Goal: Task Accomplishment & Management: Use online tool/utility

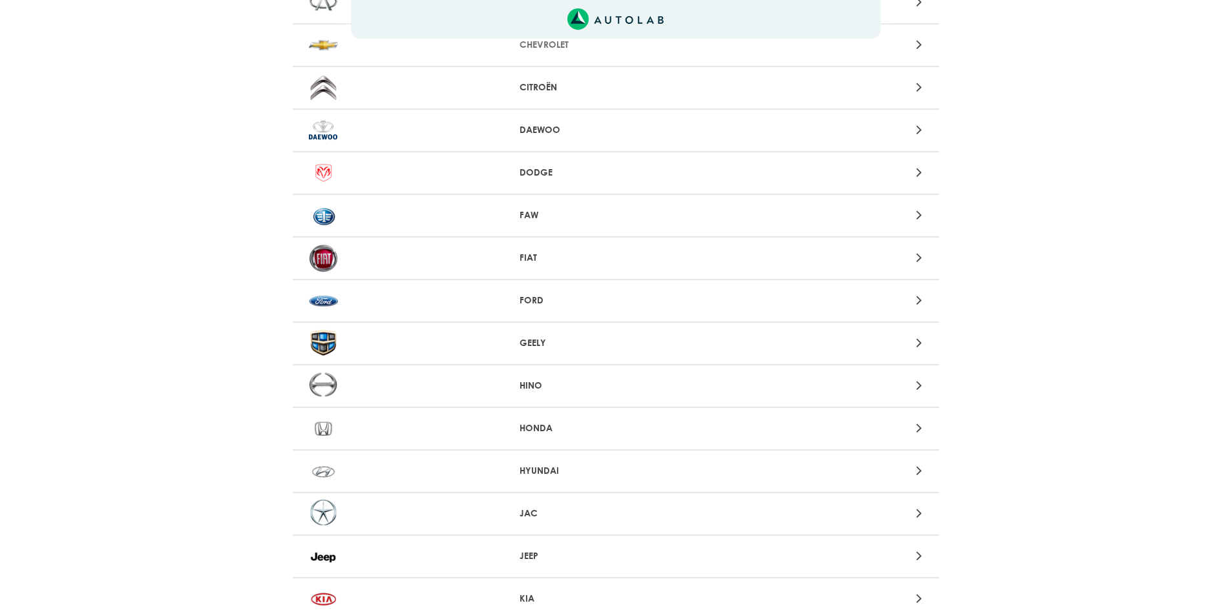
scroll to position [711, 0]
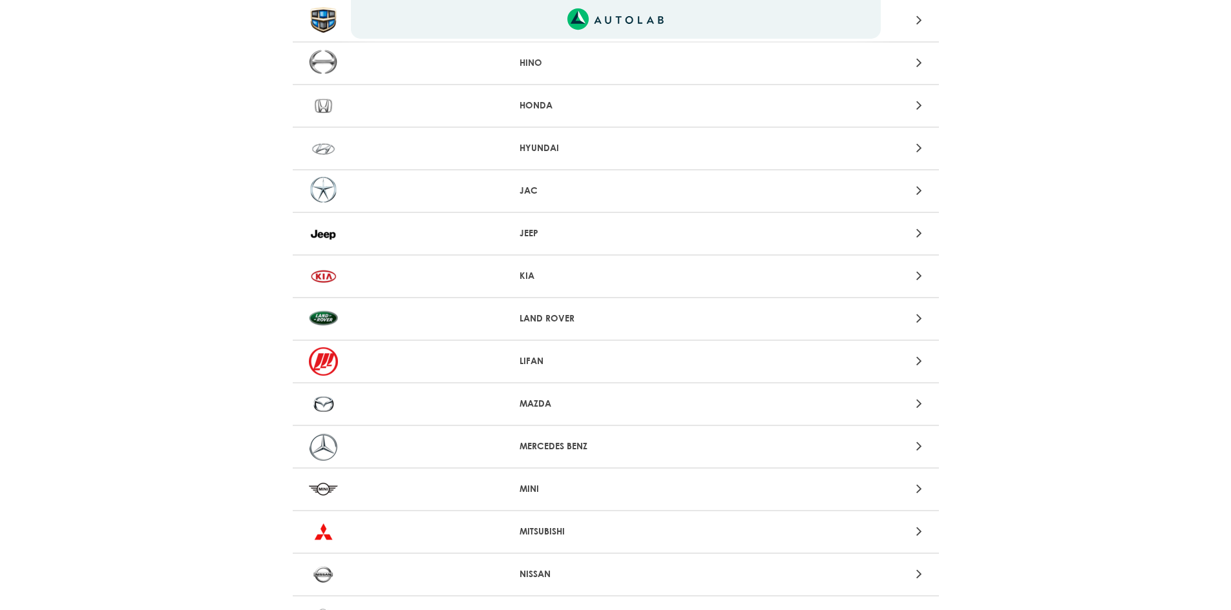
click at [561, 526] on p "MITSUBISHI" at bounding box center [615, 532] width 192 height 14
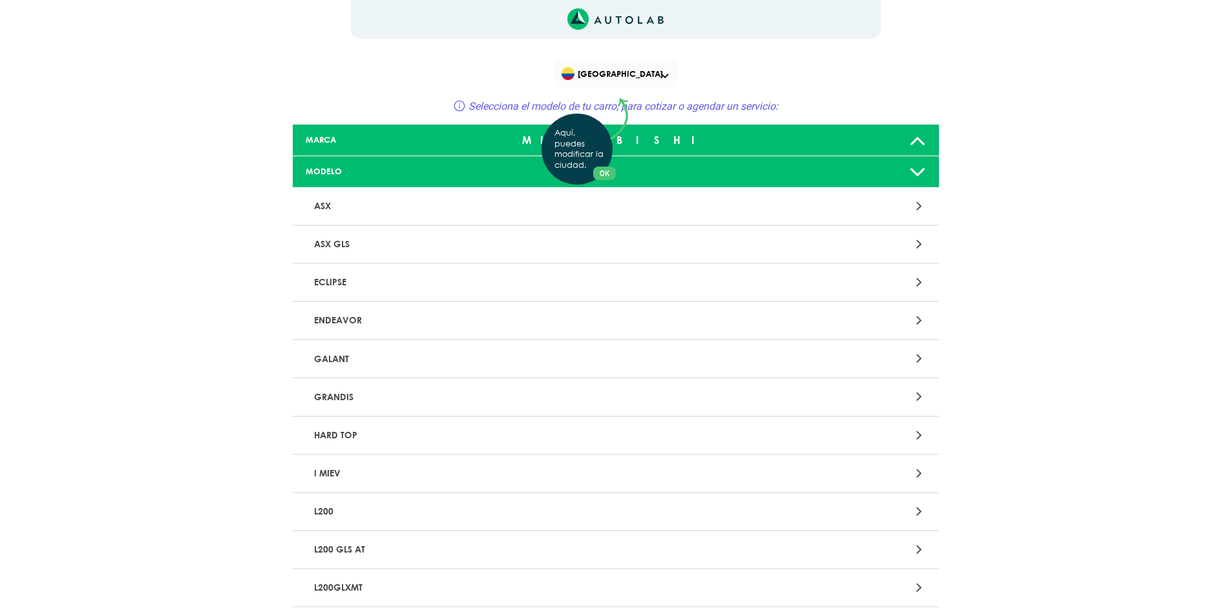
click at [481, 205] on div "Aquí, puedes modificar la ciudad. OK .aex,.bex{fill:none!important;stroke:#50c4…" at bounding box center [615, 305] width 1231 height 610
click at [923, 204] on div at bounding box center [826, 206] width 211 height 17
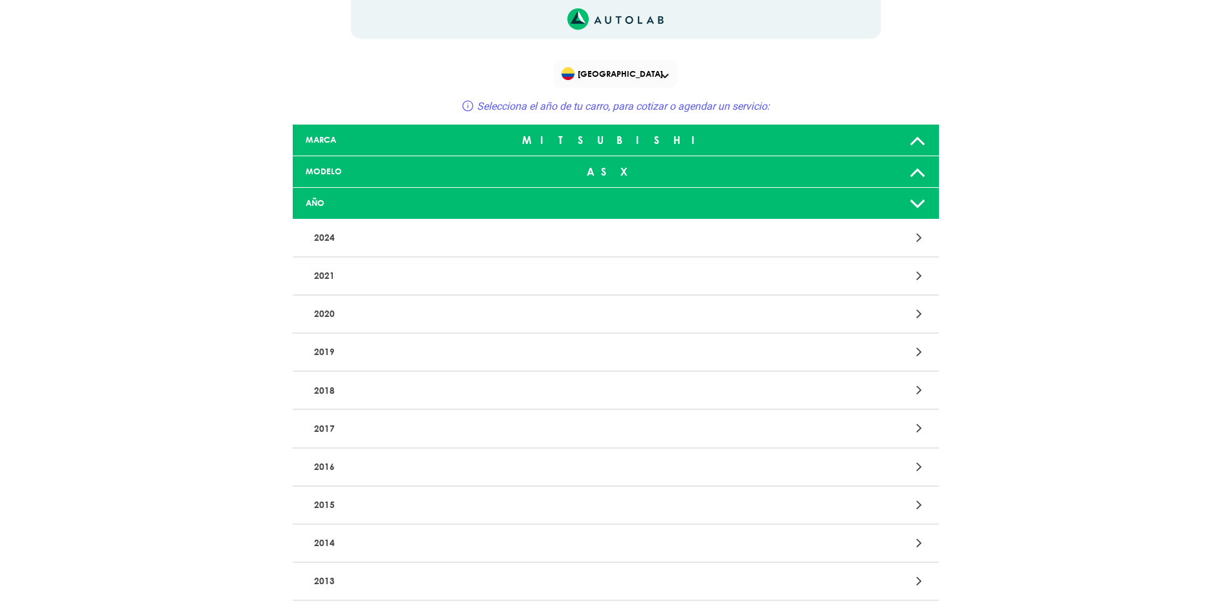
click at [917, 463] on icon at bounding box center [919, 467] width 6 height 17
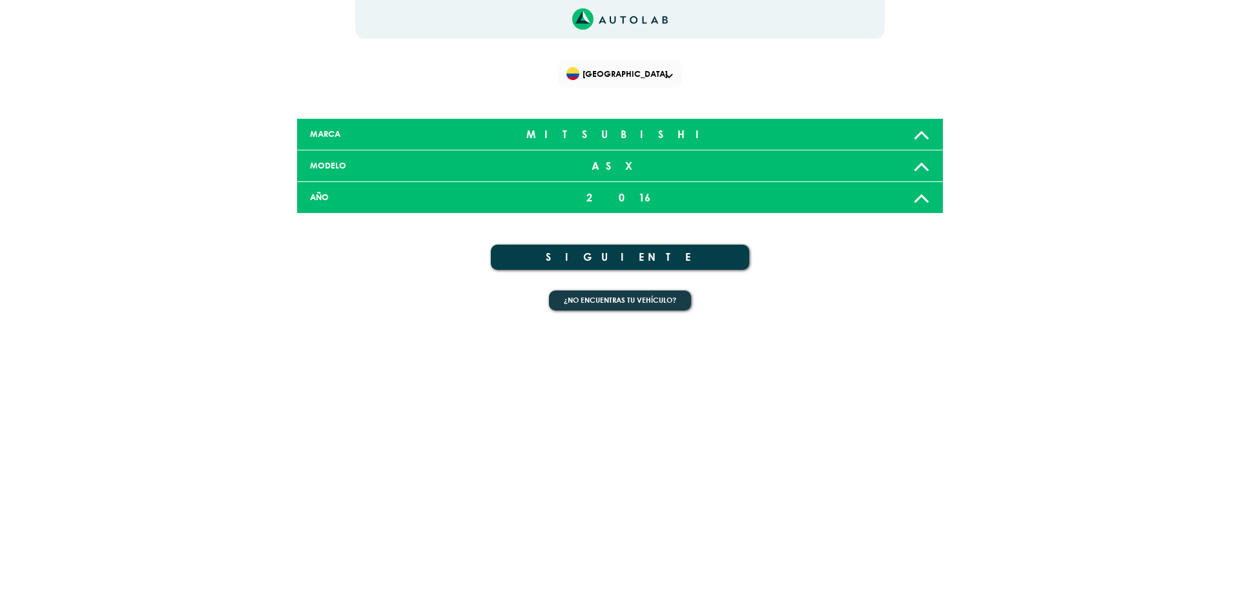
click at [658, 257] on button "SIGUIENTE" at bounding box center [620, 257] width 258 height 25
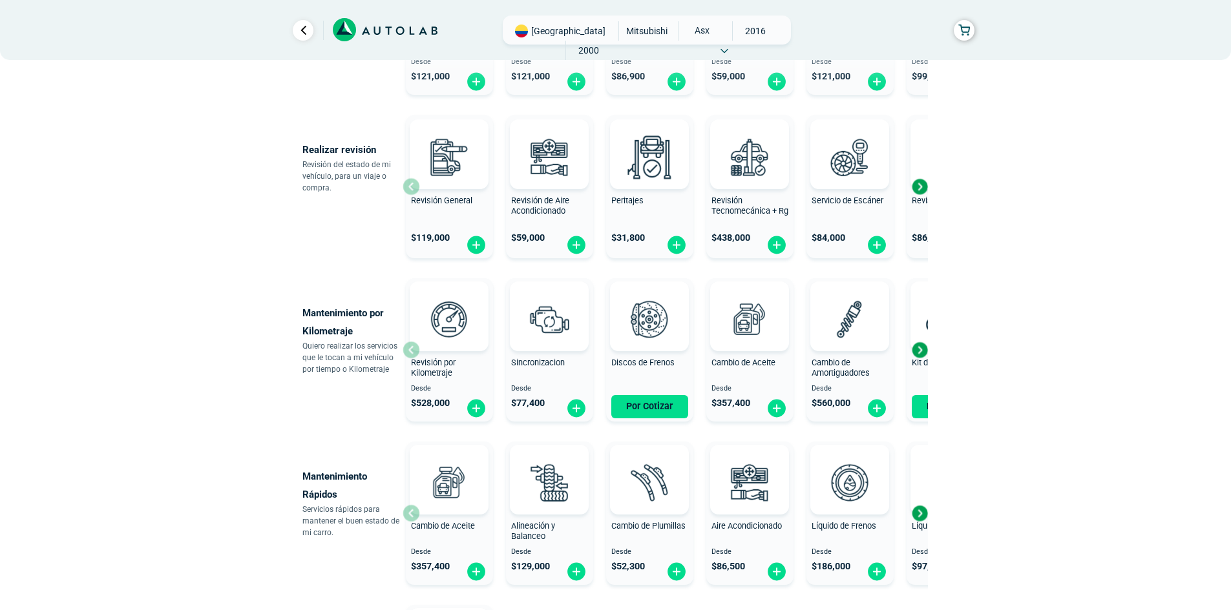
scroll to position [406, 0]
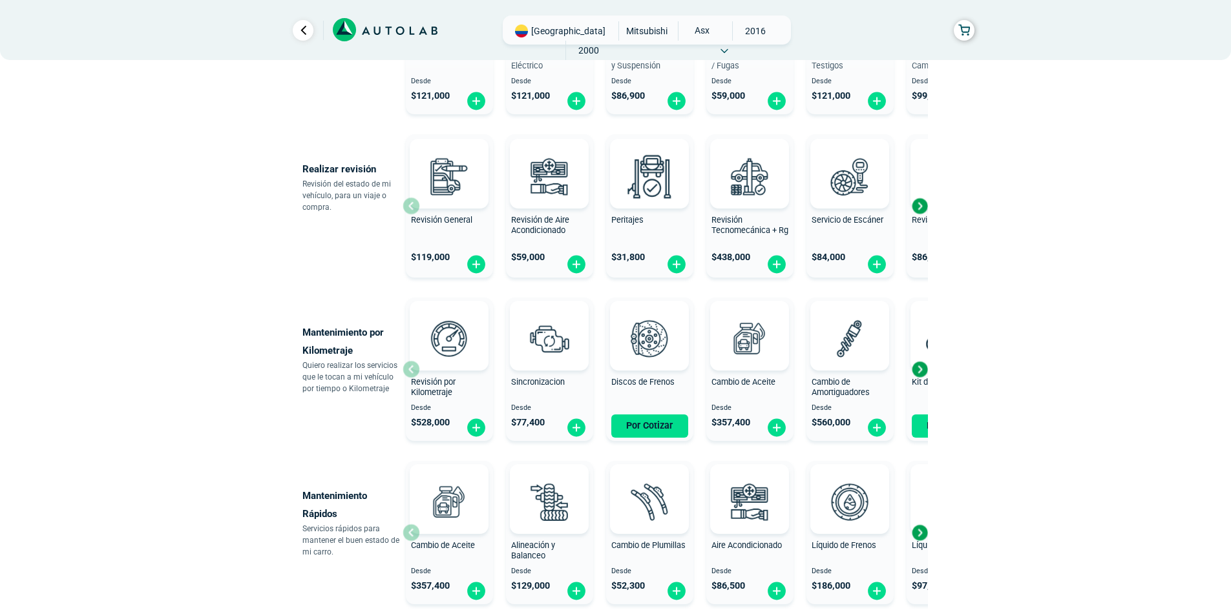
click at [918, 370] on div "Next slide" at bounding box center [919, 369] width 19 height 19
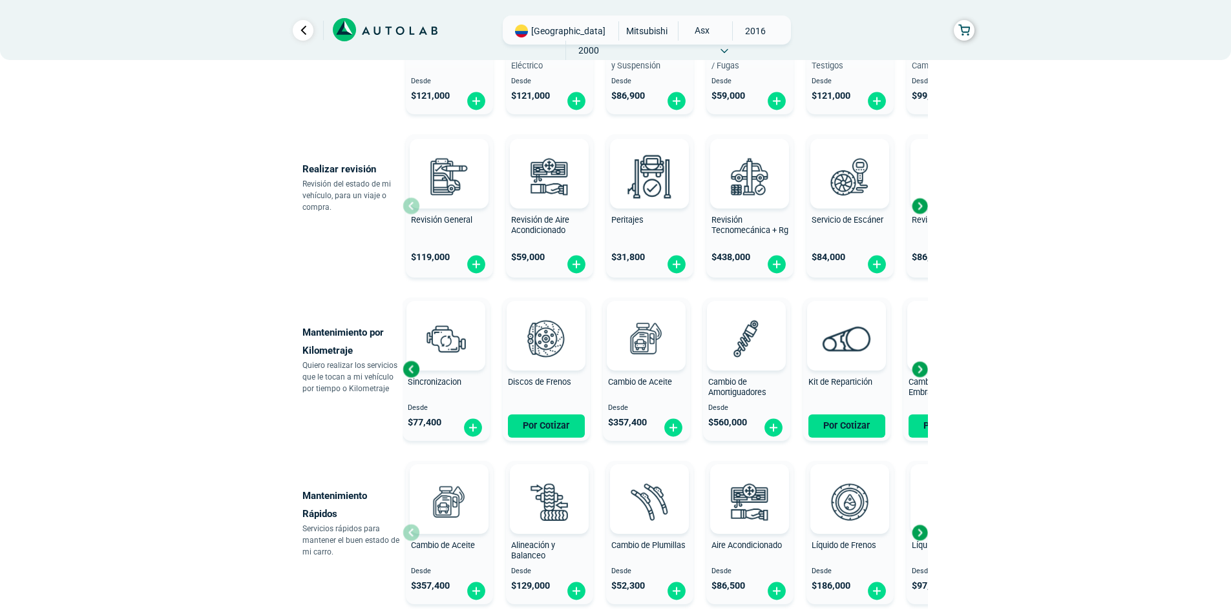
click at [920, 369] on div "Next slide" at bounding box center [919, 369] width 19 height 19
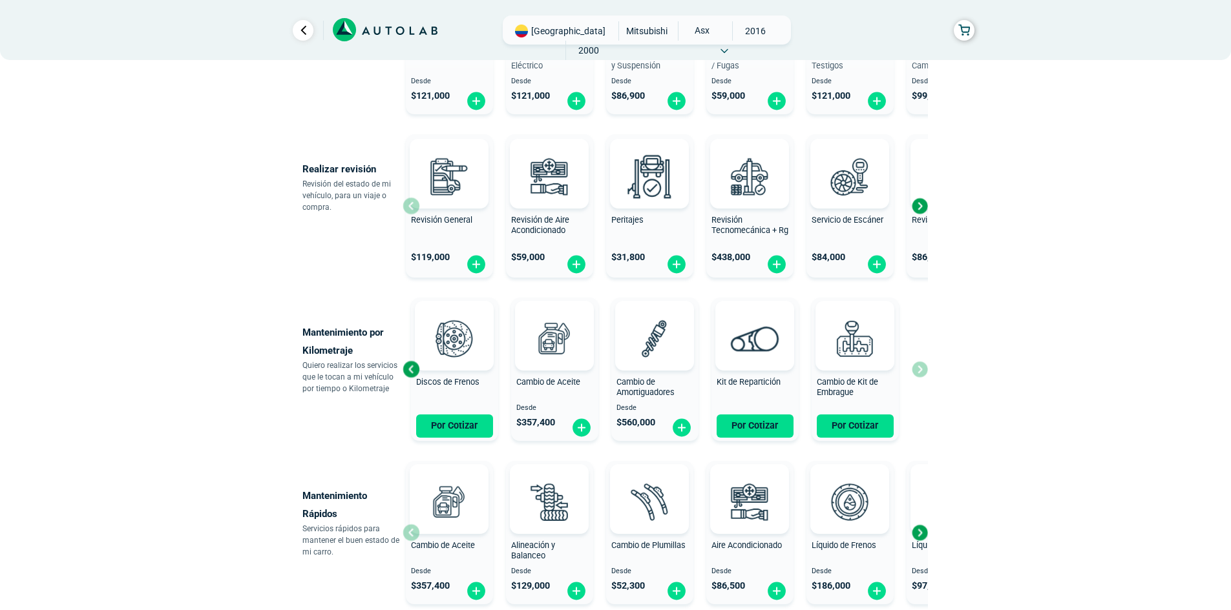
click at [920, 369] on div "Revisión por Kilometraje Desde $ 528,000 Sincronizacion Desde $ 77,400 Discos d…" at bounding box center [664, 370] width 525 height 154
click at [924, 208] on div "Next slide" at bounding box center [919, 205] width 19 height 19
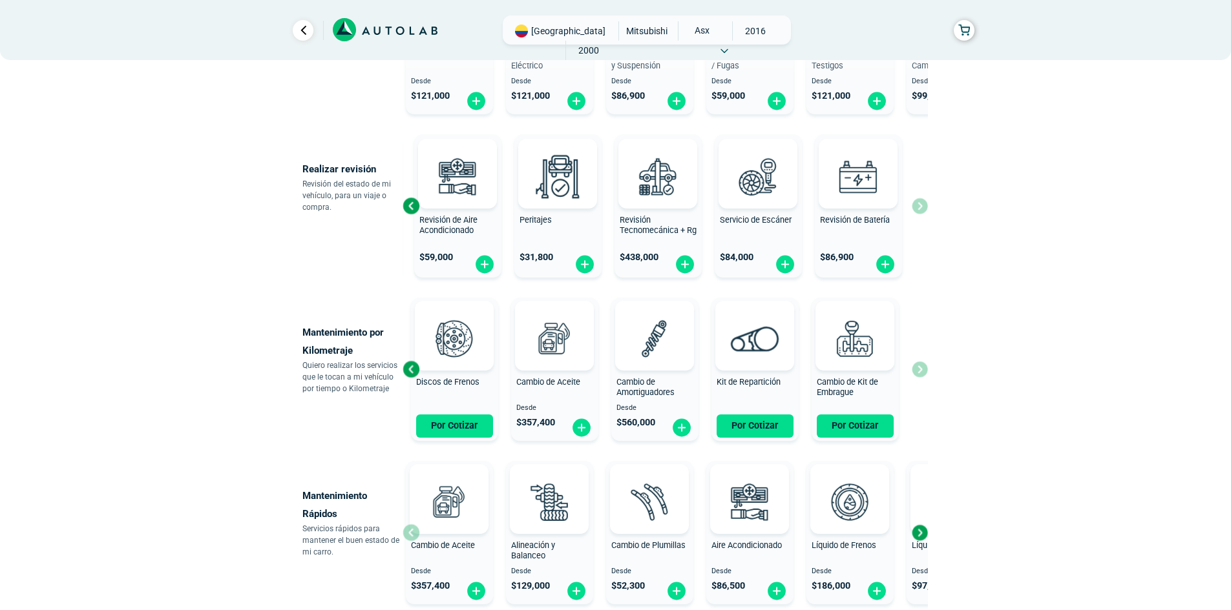
click at [924, 208] on div "Revisión General $ 119,000 Revisión de Aire Acondicionado $ 59,000 Peritajes $ …" at bounding box center [664, 206] width 525 height 154
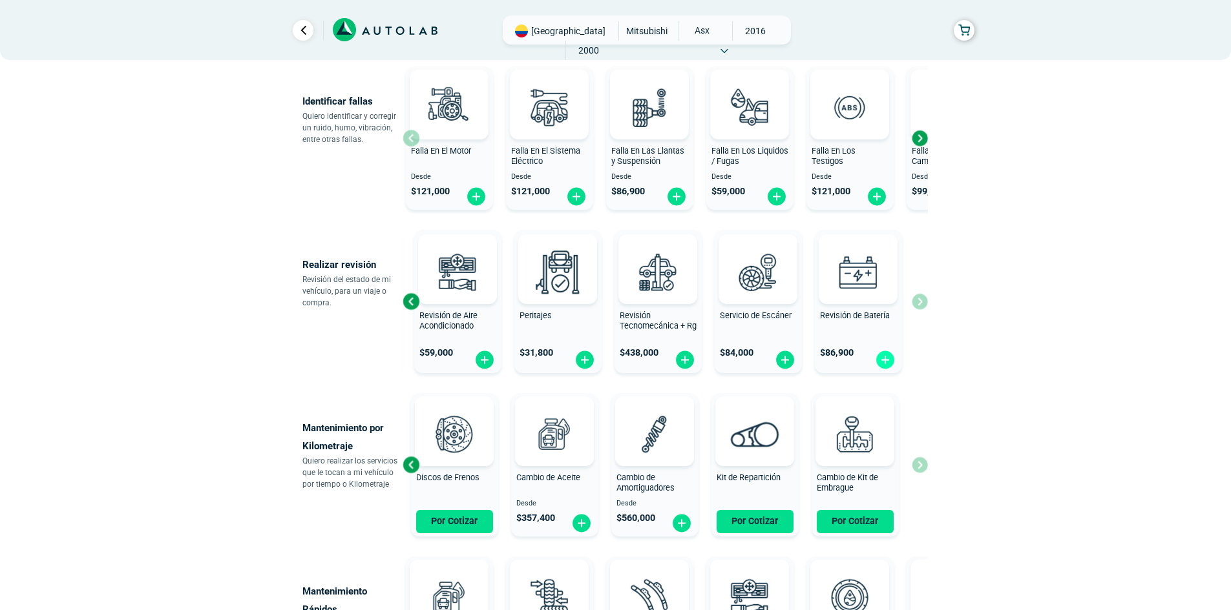
scroll to position [147, 0]
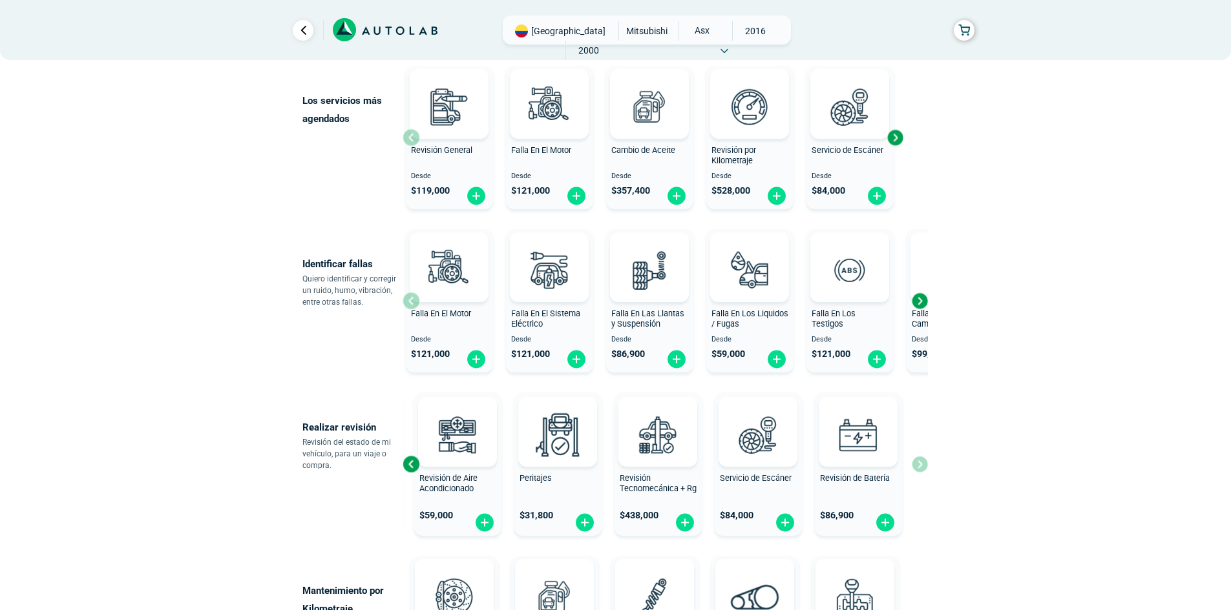
click at [919, 300] on div "Next slide" at bounding box center [919, 300] width 19 height 19
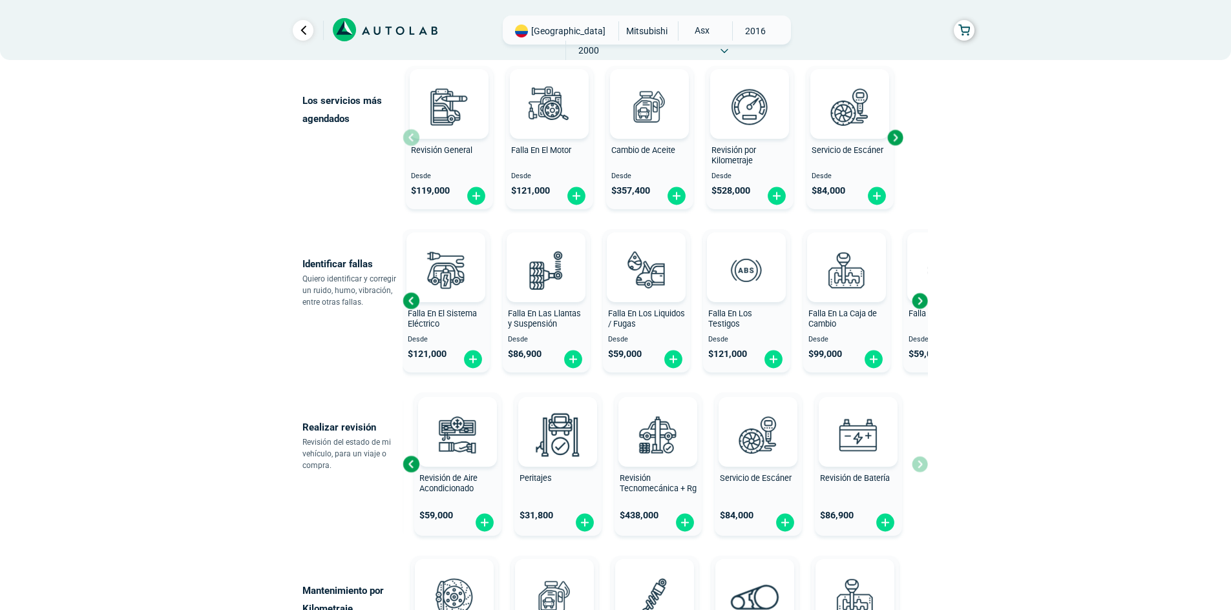
click at [919, 300] on div "Next slide" at bounding box center [919, 300] width 19 height 19
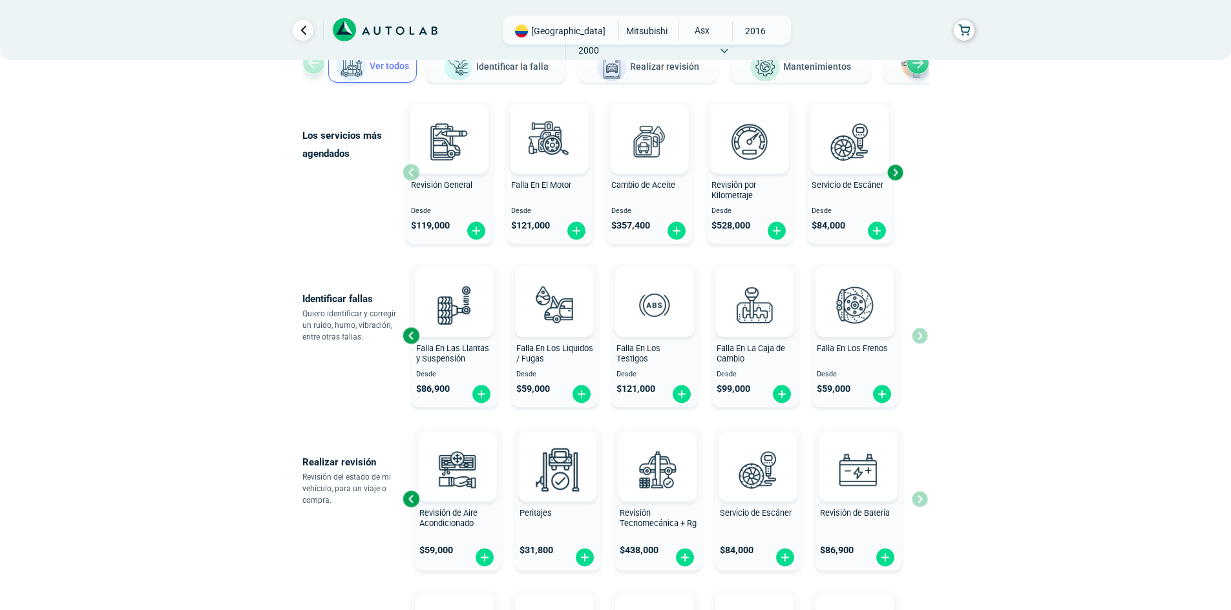
scroll to position [83, 0]
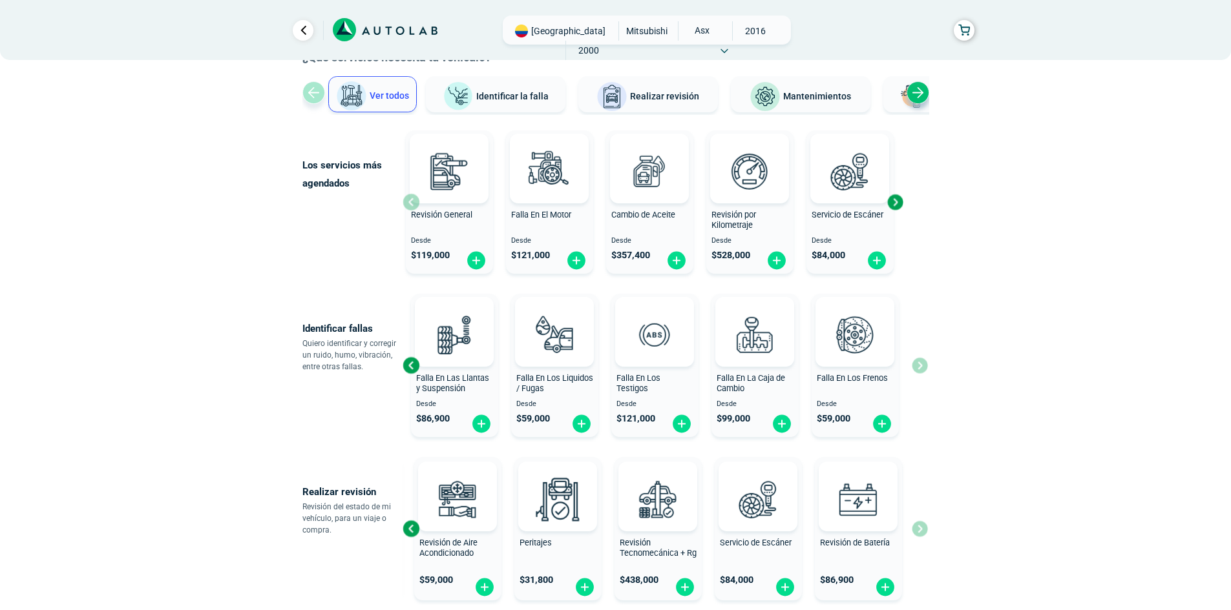
click at [899, 205] on div "Next slide" at bounding box center [894, 202] width 19 height 19
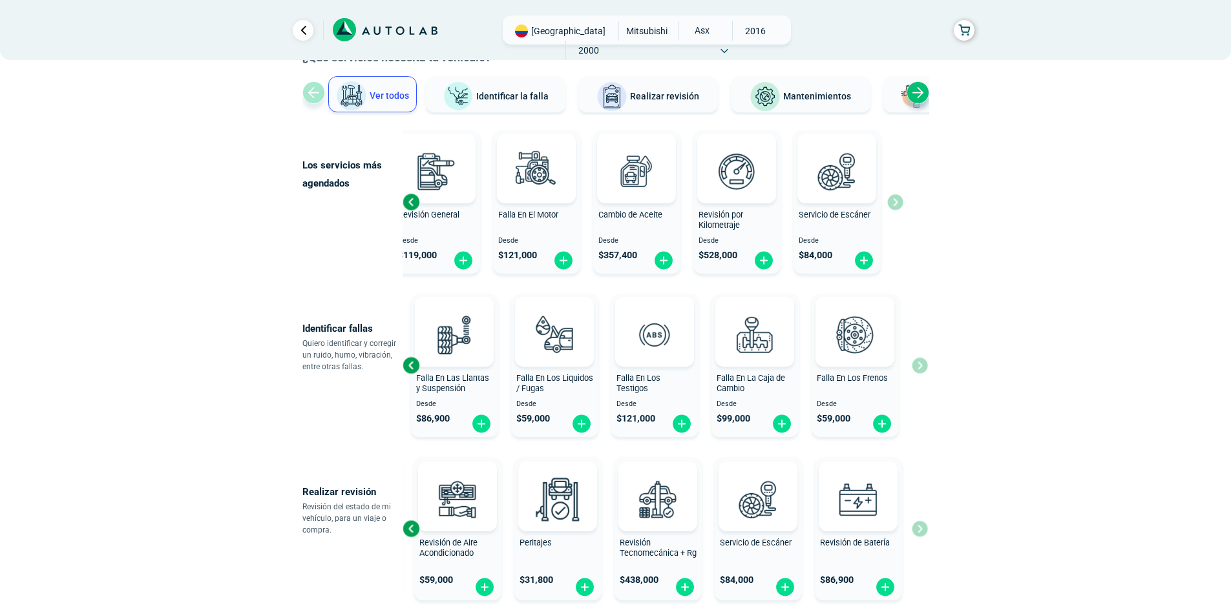
click at [899, 205] on div "Revisión General Desde $ 119,000 Falla En El Motor Desde $ 121,000 Cambio de Ac…" at bounding box center [652, 202] width 501 height 154
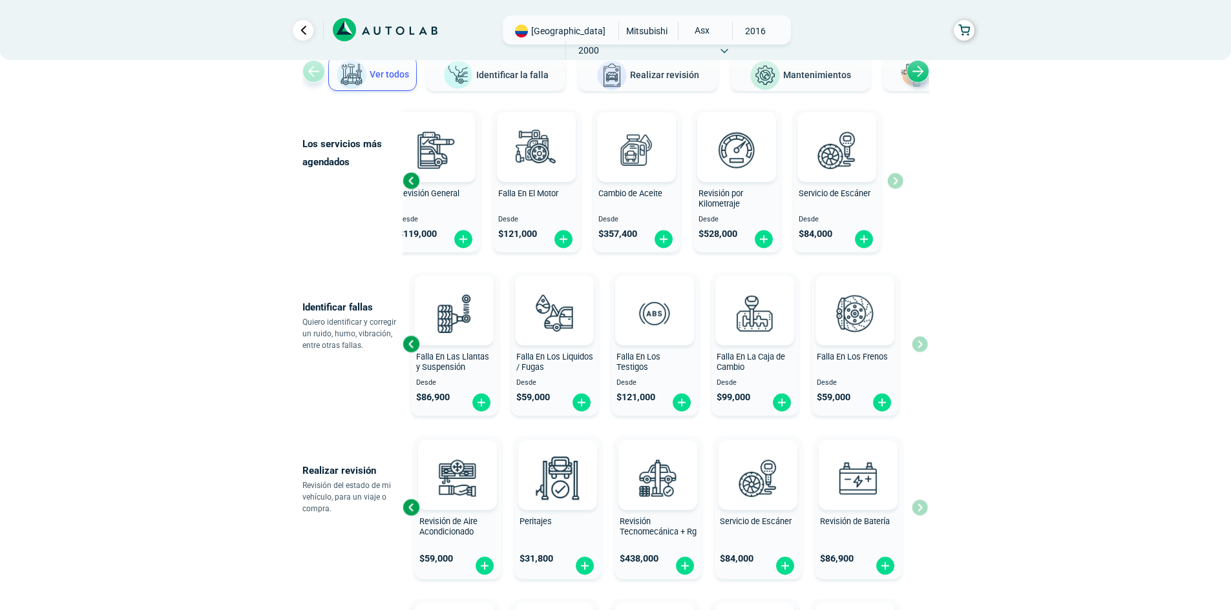
scroll to position [0, 0]
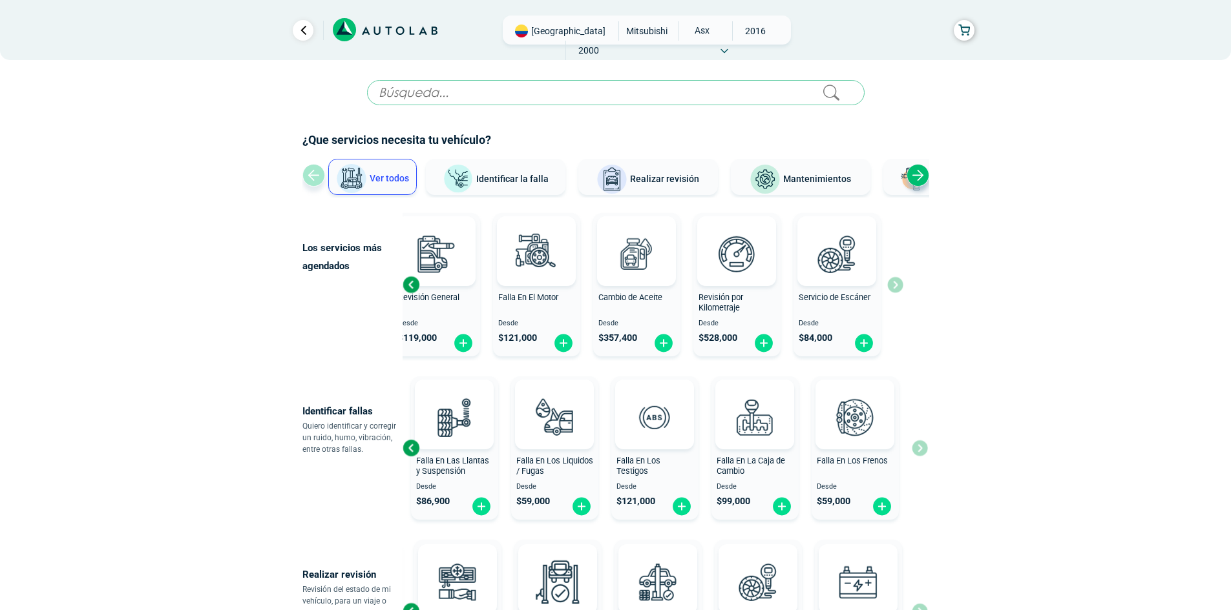
click at [559, 35] on span "[GEOGRAPHIC_DATA]" at bounding box center [568, 31] width 74 height 13
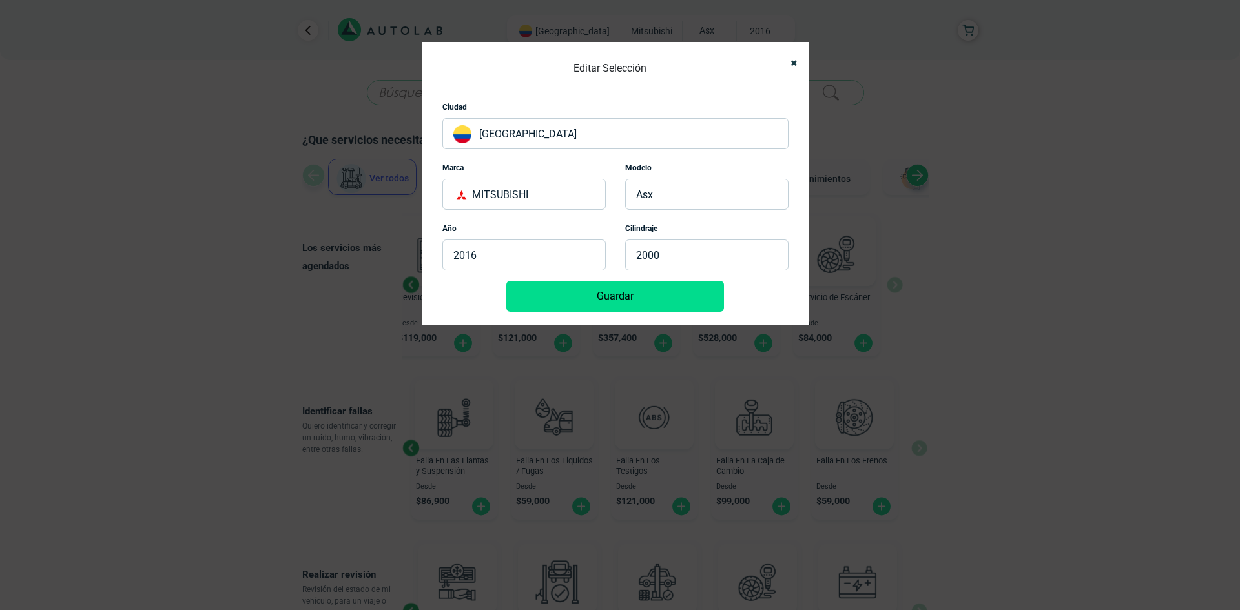
click at [488, 133] on p "[GEOGRAPHIC_DATA]" at bounding box center [616, 133] width 346 height 31
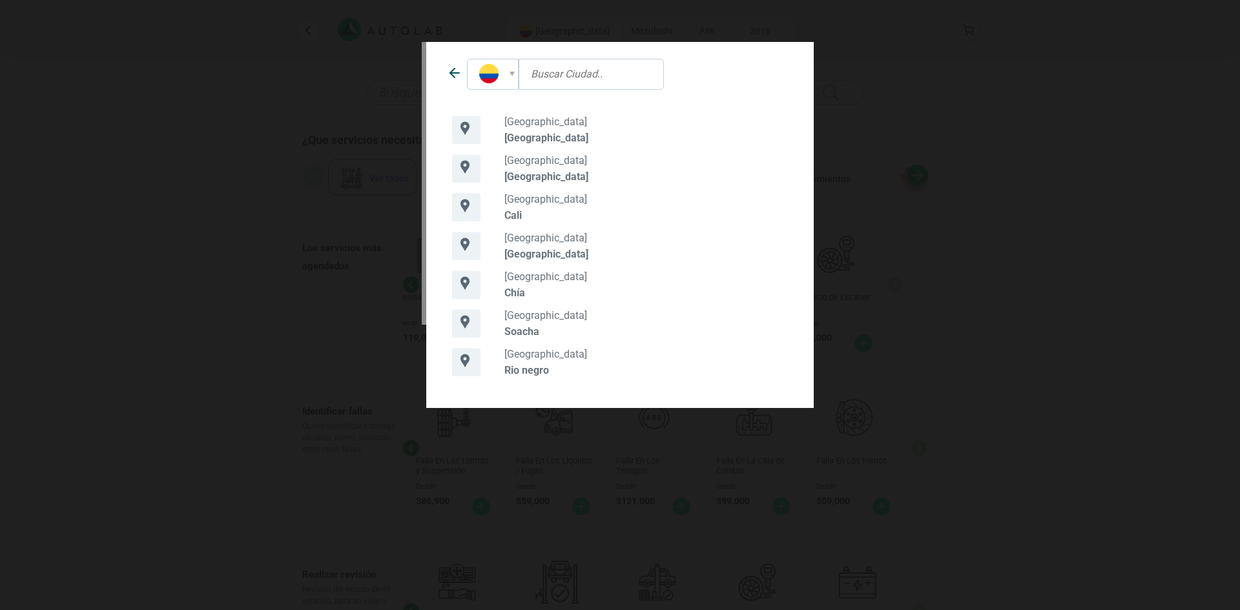
click at [522, 166] on p "[GEOGRAPHIC_DATA]" at bounding box center [647, 160] width 284 height 12
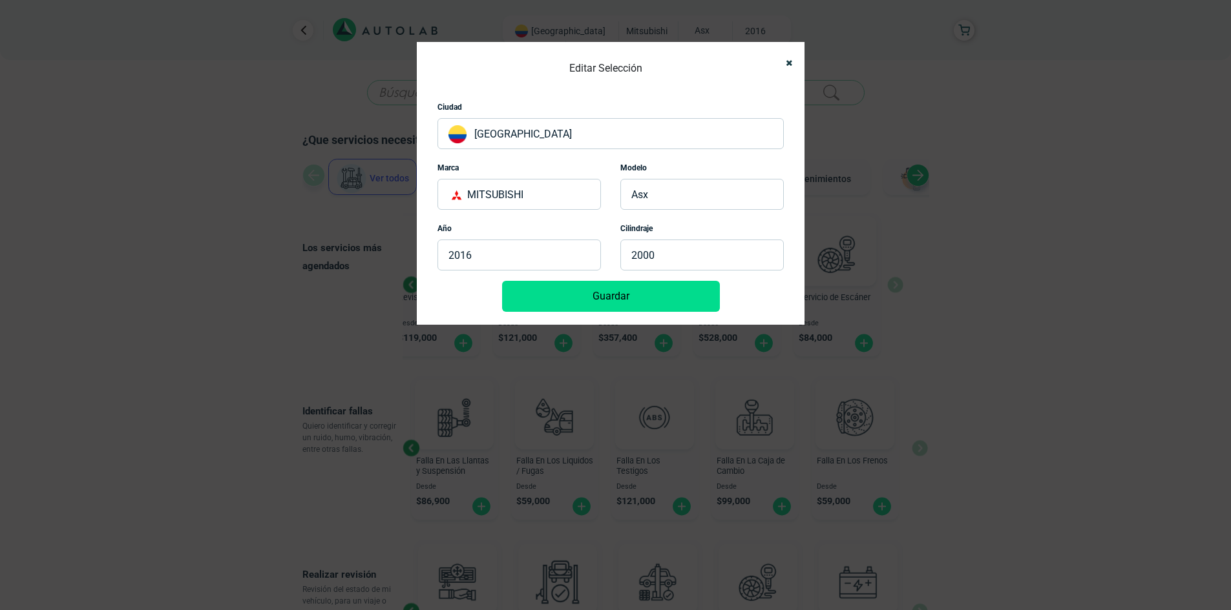
click at [641, 296] on button "Guardar" at bounding box center [611, 296] width 218 height 31
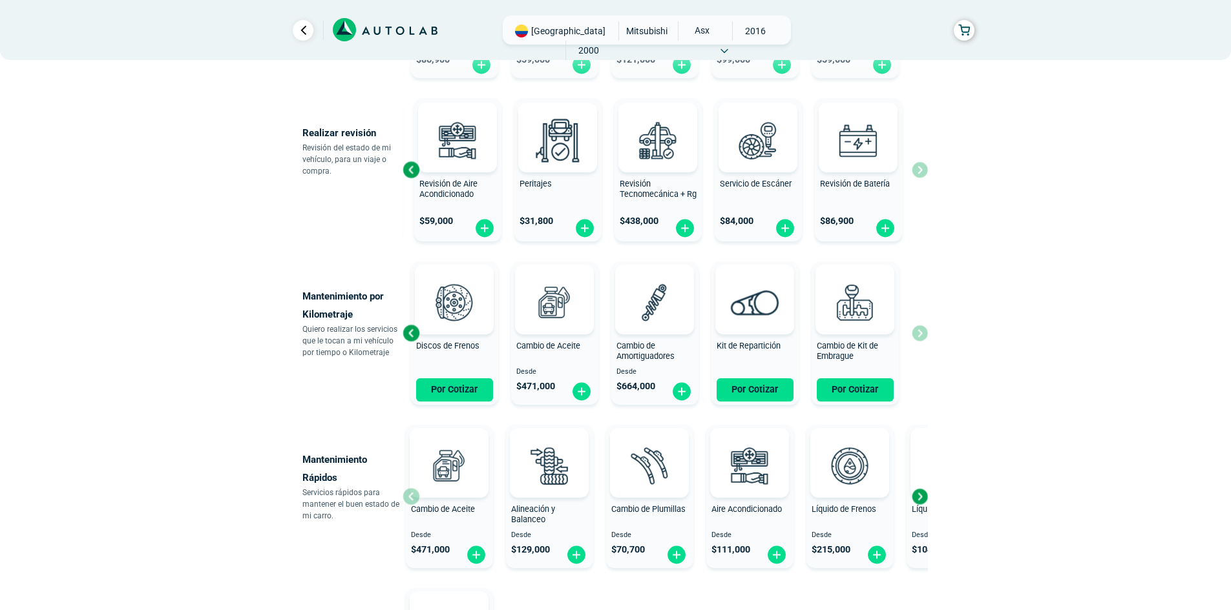
scroll to position [581, 0]
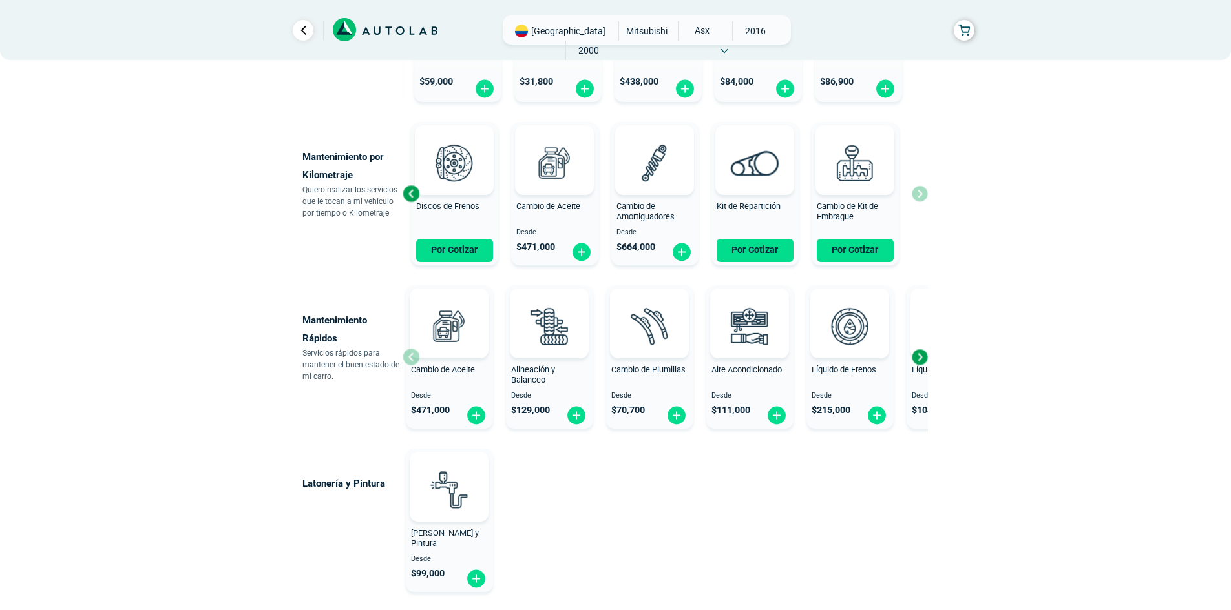
click at [414, 195] on div "Previous slide" at bounding box center [410, 193] width 19 height 19
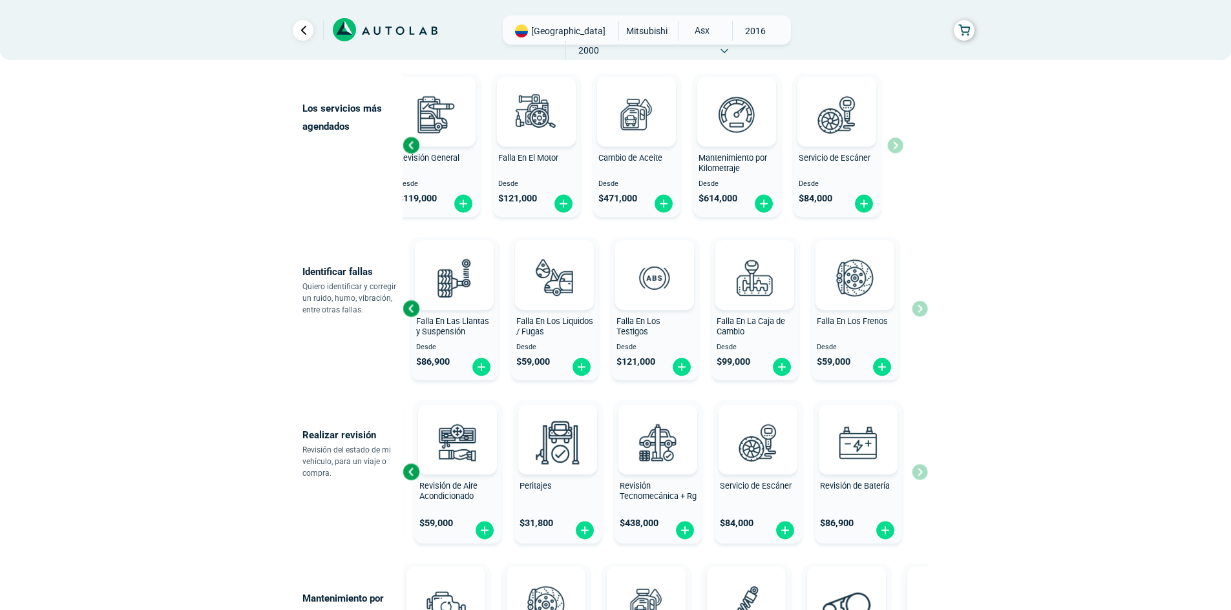
scroll to position [129, 0]
